Goal: Navigation & Orientation: Find specific page/section

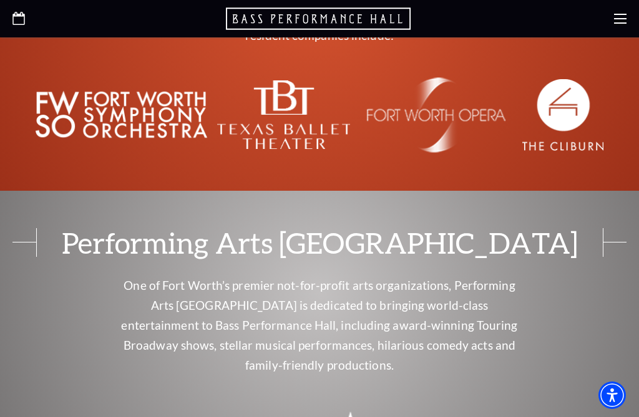
scroll to position [4261, 0]
click at [611, 228] on div "Performing Arts Fort Worth One of Fort Worth’s premier not-for-profit arts orga…" at bounding box center [319, 361] width 639 height 266
click at [555, 321] on div "Performing Arts Fort Worth One of Fort Worth’s premier not-for-profit arts orga…" at bounding box center [319, 361] width 639 height 341
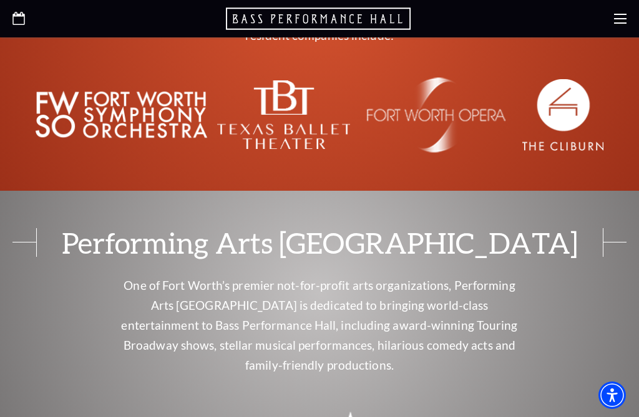
click at [588, 228] on div "Performing Arts Fort Worth One of Fort Worth’s premier not-for-profit arts orga…" at bounding box center [319, 361] width 639 height 266
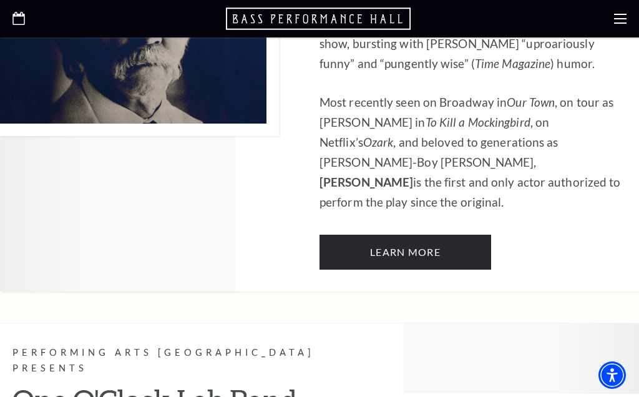
scroll to position [3382, 0]
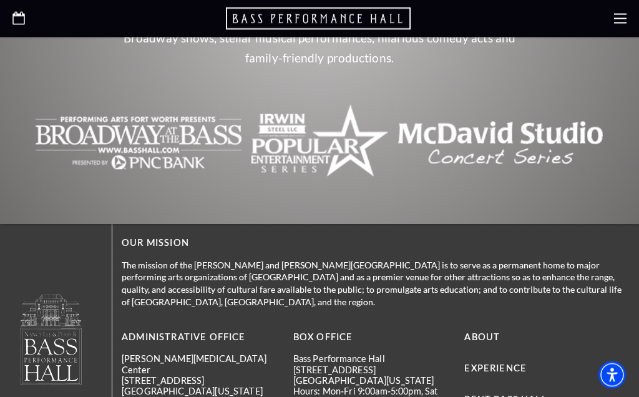
scroll to position [4571, 0]
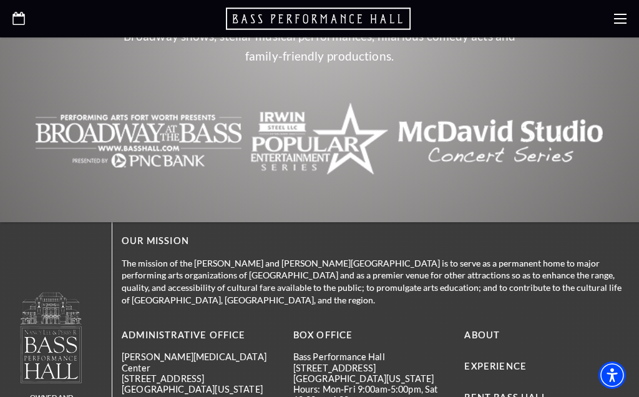
click at [482, 329] on link "About" at bounding box center [482, 334] width 36 height 11
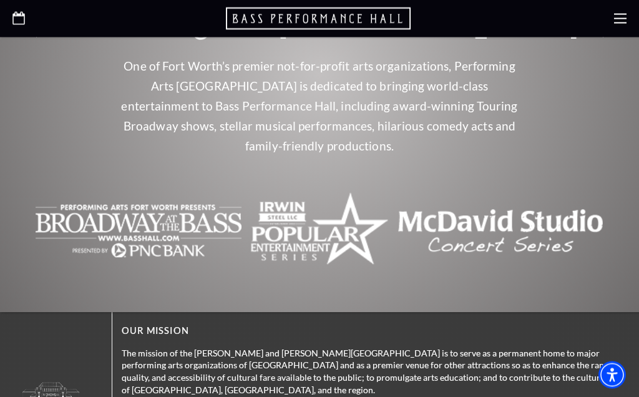
scroll to position [2759, 0]
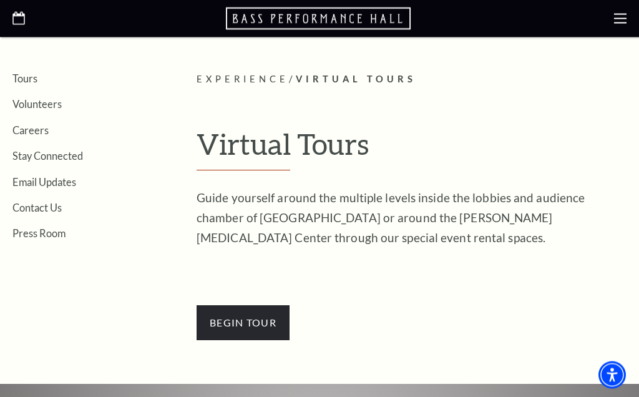
scroll to position [219, 0]
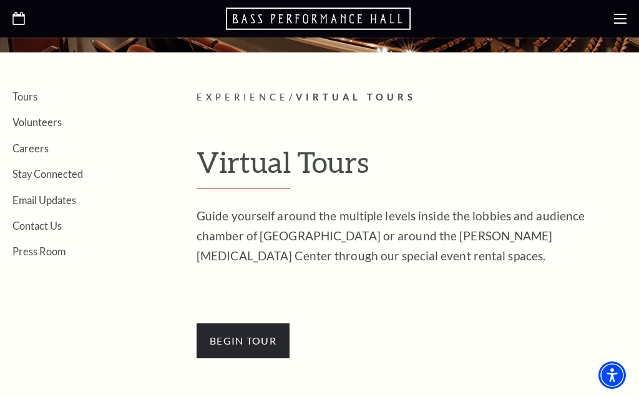
click at [255, 339] on span "BEGin Tour" at bounding box center [243, 340] width 93 height 35
